Goal: Browse casually: Explore the website without a specific task or goal

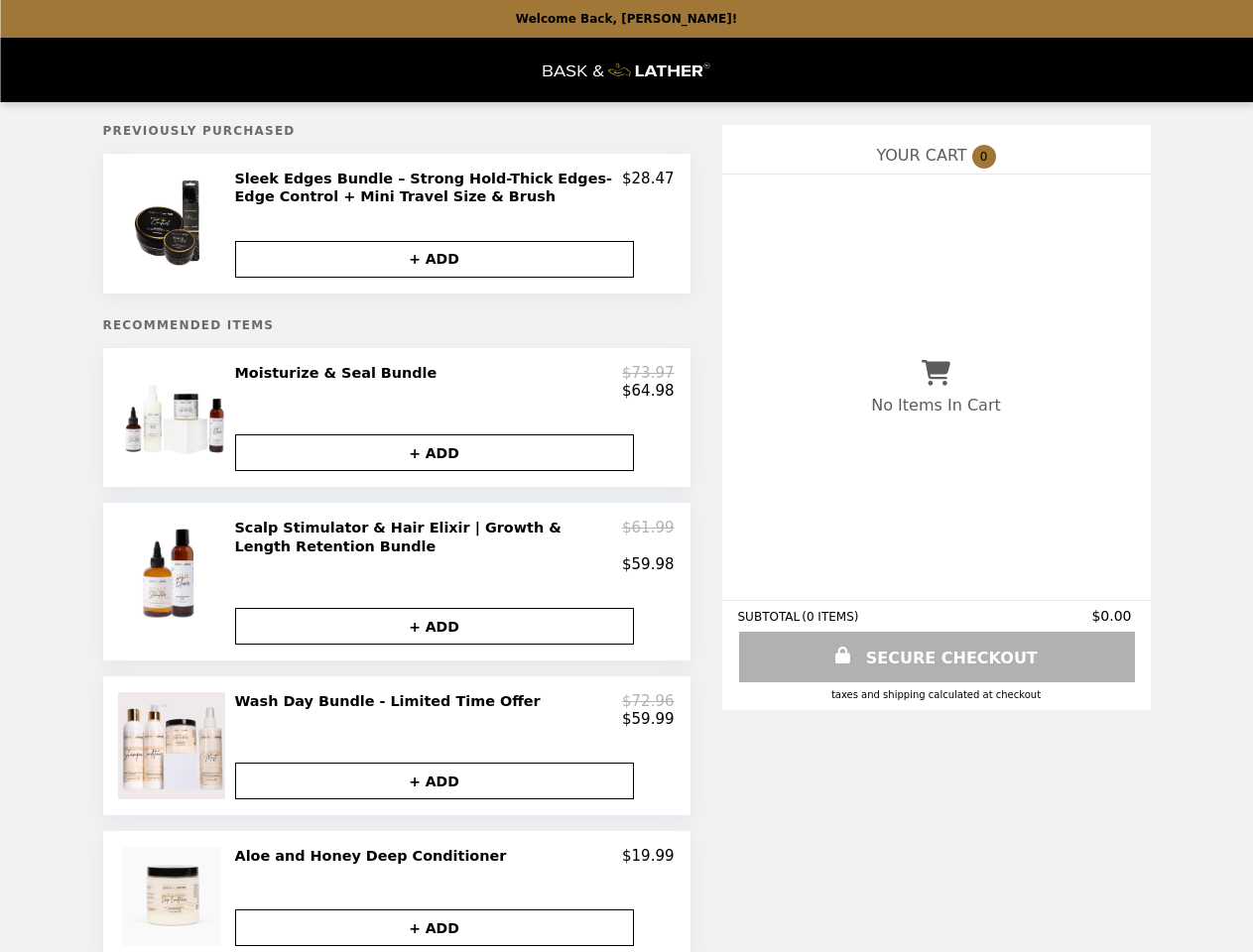
click at [175, 227] on img at bounding box center [175, 224] width 113 height 108
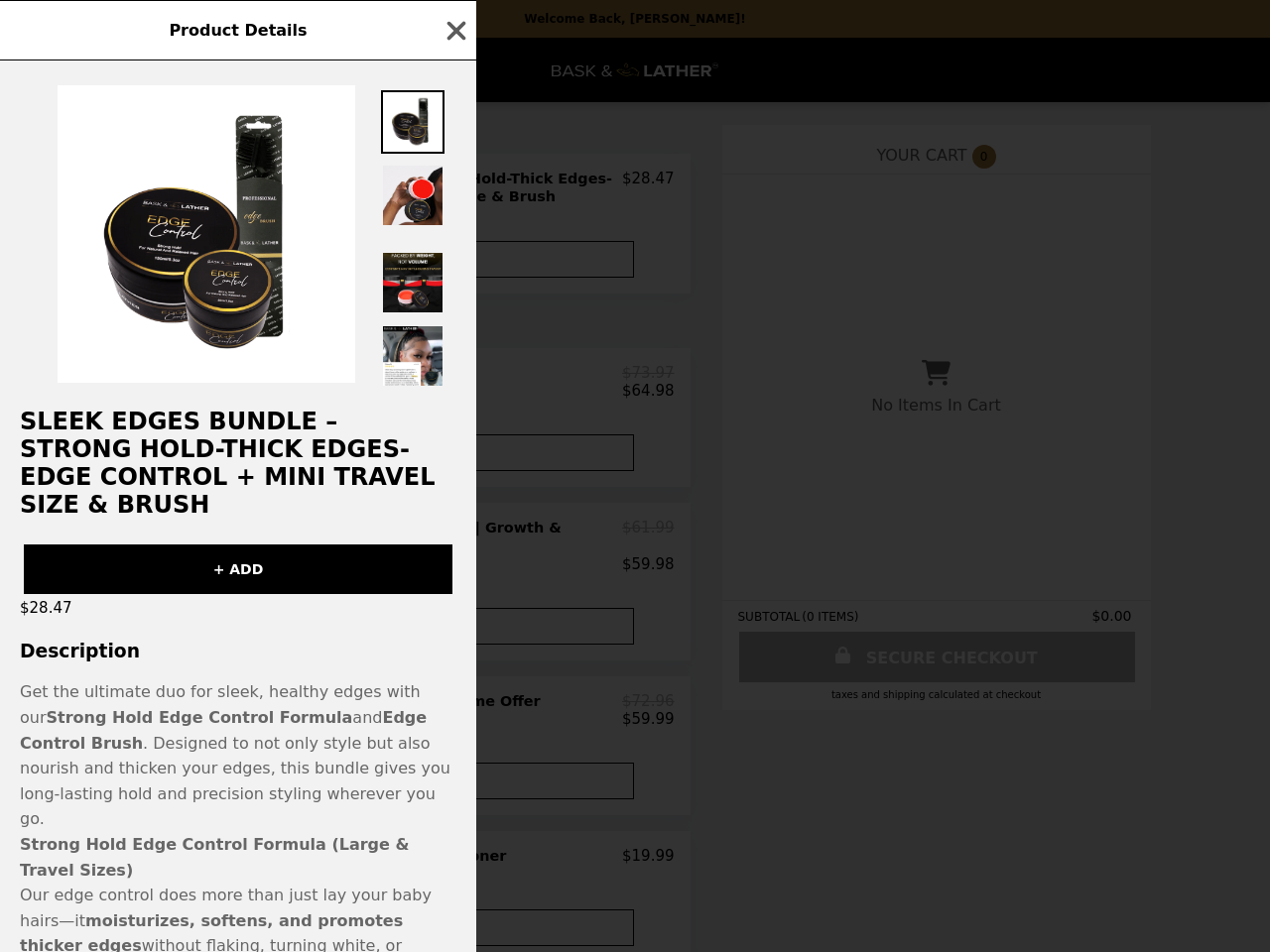
click at [434, 263] on div "Product Details Sleek Edges Bundle – Strong Hold-Thick Edges- Edge Control + Mi…" at bounding box center [635, 476] width 1270 height 952
click at [175, 426] on h2 "Sleek Edges Bundle – Strong Hold-Thick Edges- Edge Control + Mini Travel Size &…" at bounding box center [238, 463] width 476 height 111
click at [454, 390] on div "Product Details Sleek Edges Bundle – Strong Hold-Thick Edges- Edge Control + Mi…" at bounding box center [635, 476] width 1270 height 952
click at [434, 464] on div "Product Details Sleek Edges Bundle – Strong Hold-Thick Edges- Edge Control + Mi…" at bounding box center [635, 476] width 1270 height 952
click at [175, 595] on img at bounding box center [174, 574] width 116 height 111
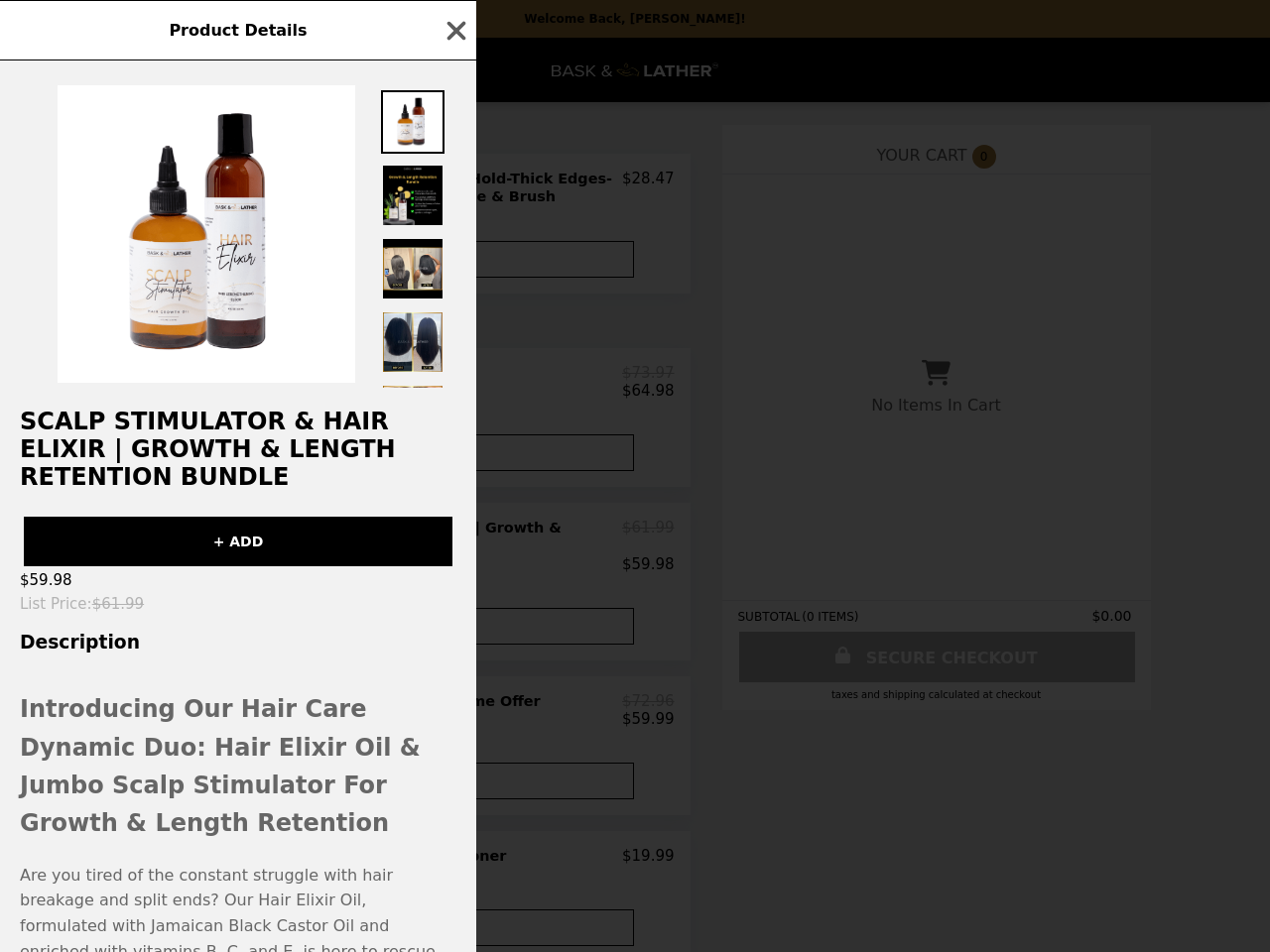
click at [454, 558] on div "Product Details Scalp Stimulator & Hair Elixir | Growth & Length Retention Bund…" at bounding box center [635, 476] width 1270 height 952
click at [434, 642] on div "Scalp Stimulator & Hair Elixir | Growth & Length Retention Bundle + ADD $59.98 …" at bounding box center [238, 507] width 476 height 892
click at [175, 765] on div "Product Details Scalp Stimulator & Hair Elixir | Growth & Length Retention Bund…" at bounding box center [635, 476] width 1270 height 952
